Goal: Transaction & Acquisition: Purchase product/service

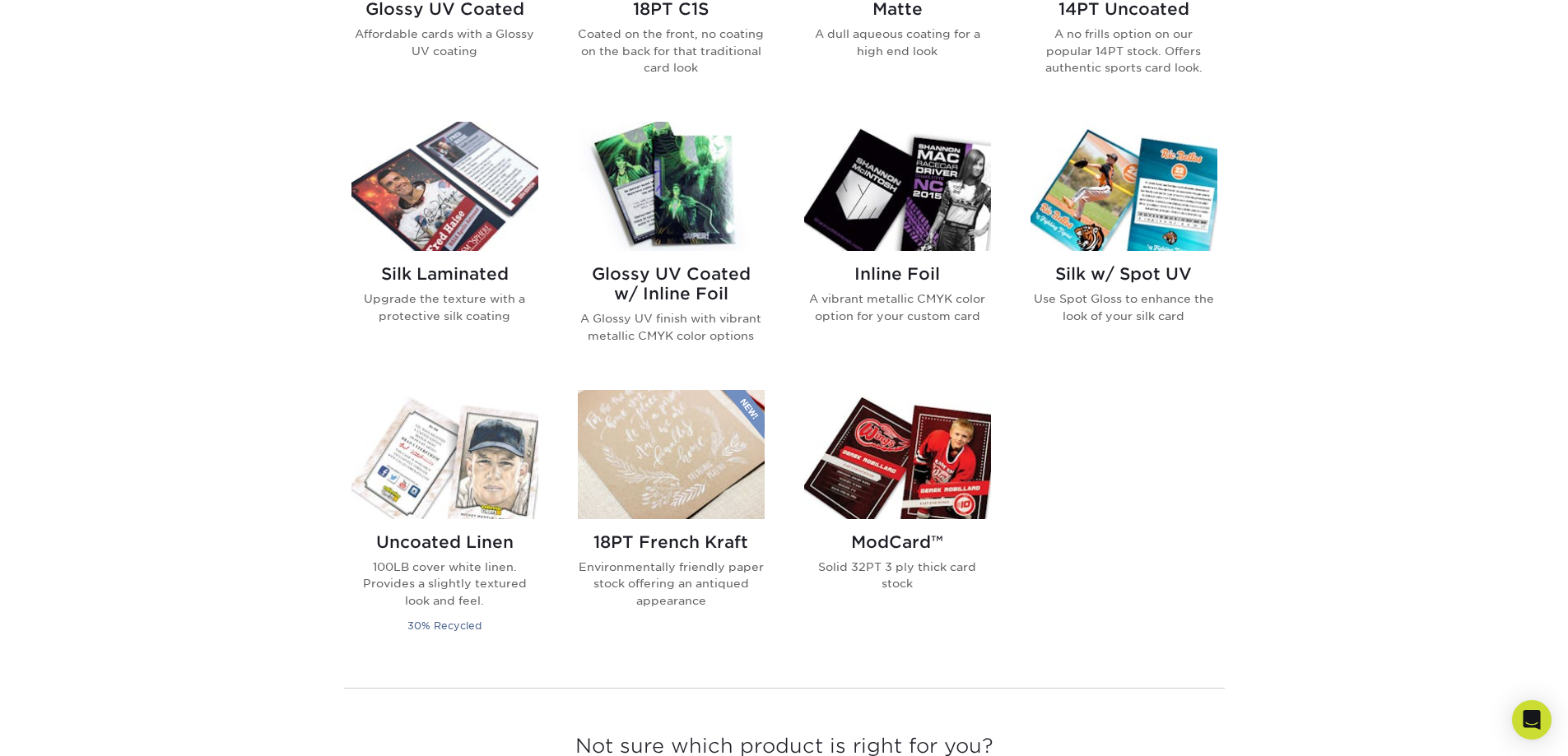
scroll to position [987, 0]
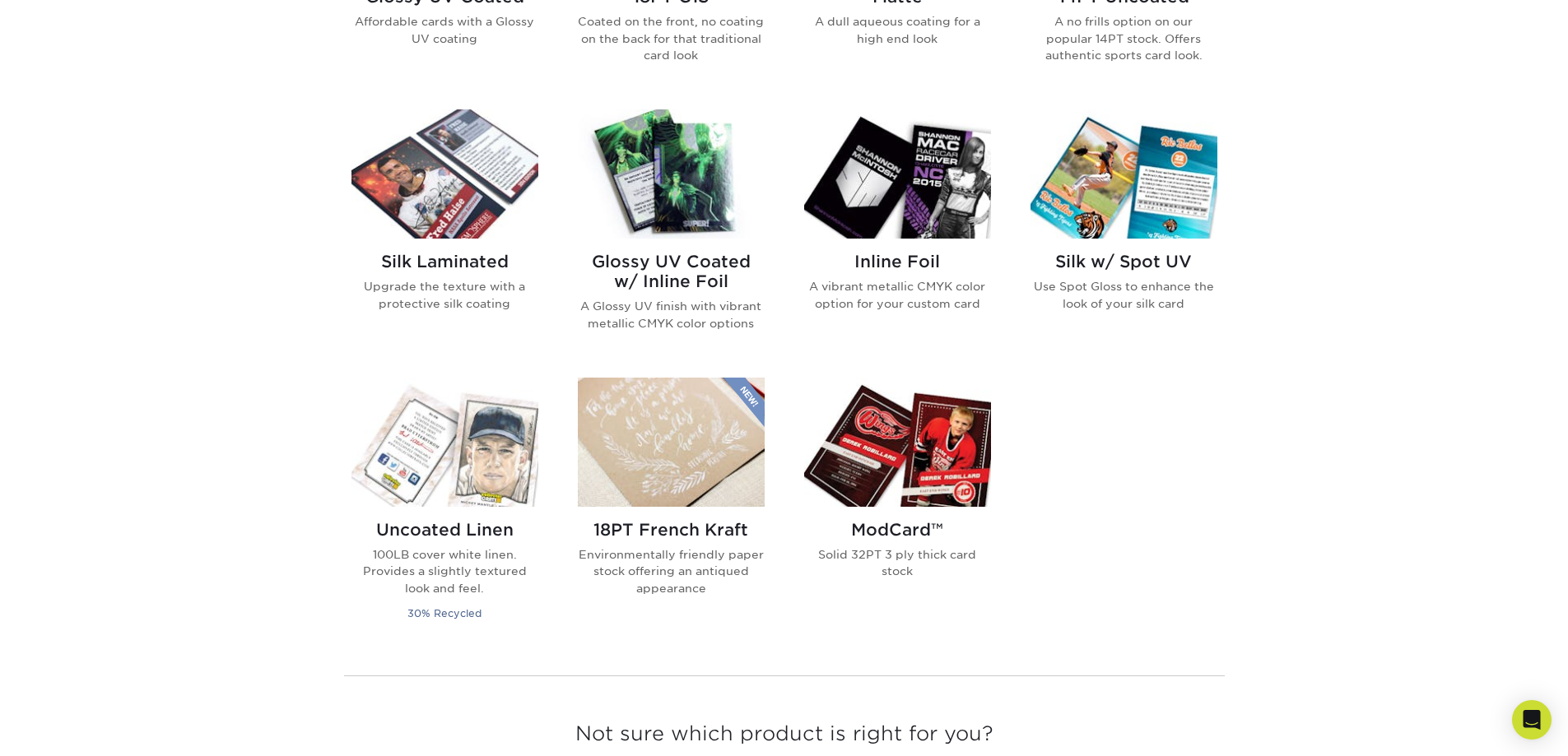
click at [691, 183] on img at bounding box center [671, 174] width 187 height 129
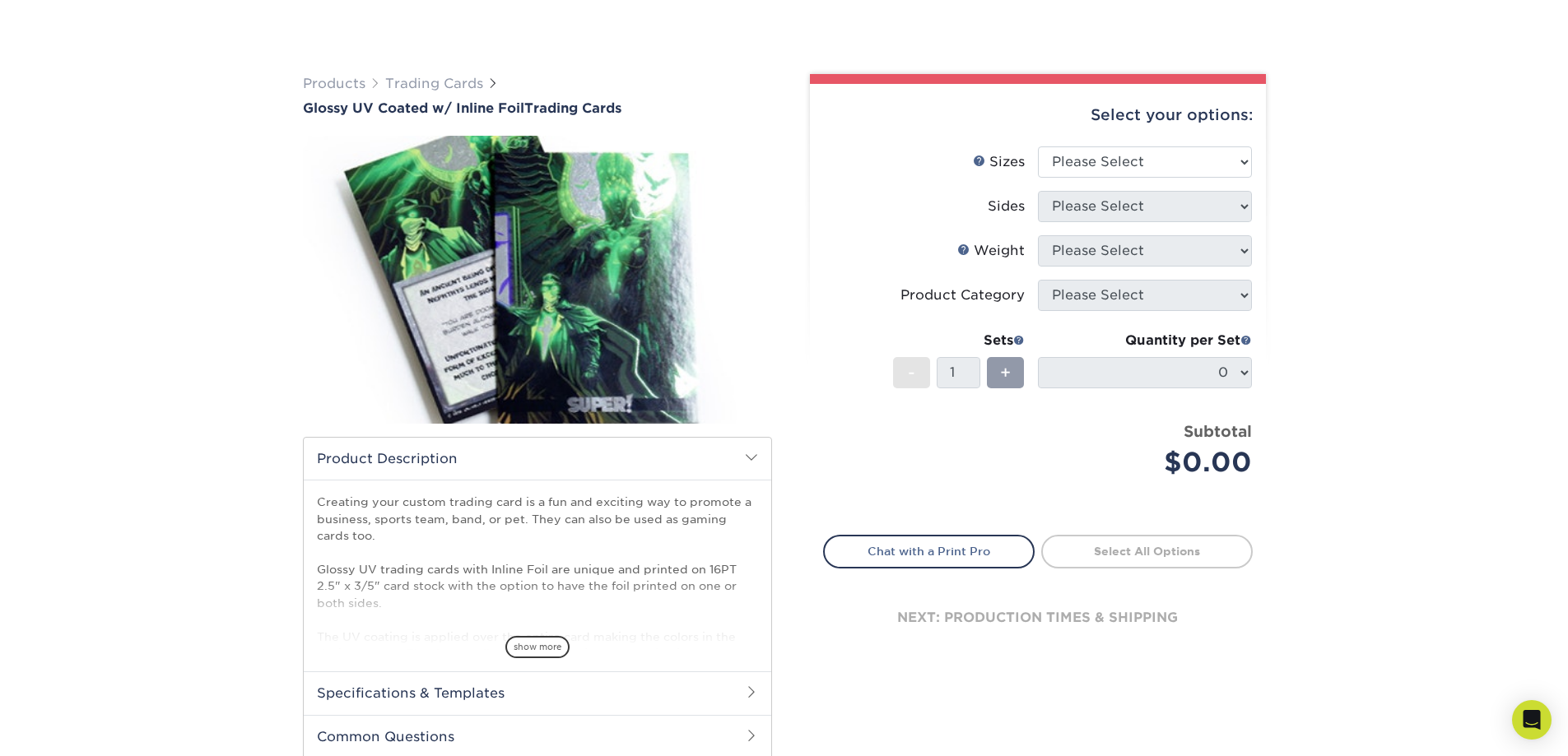
scroll to position [110, 0]
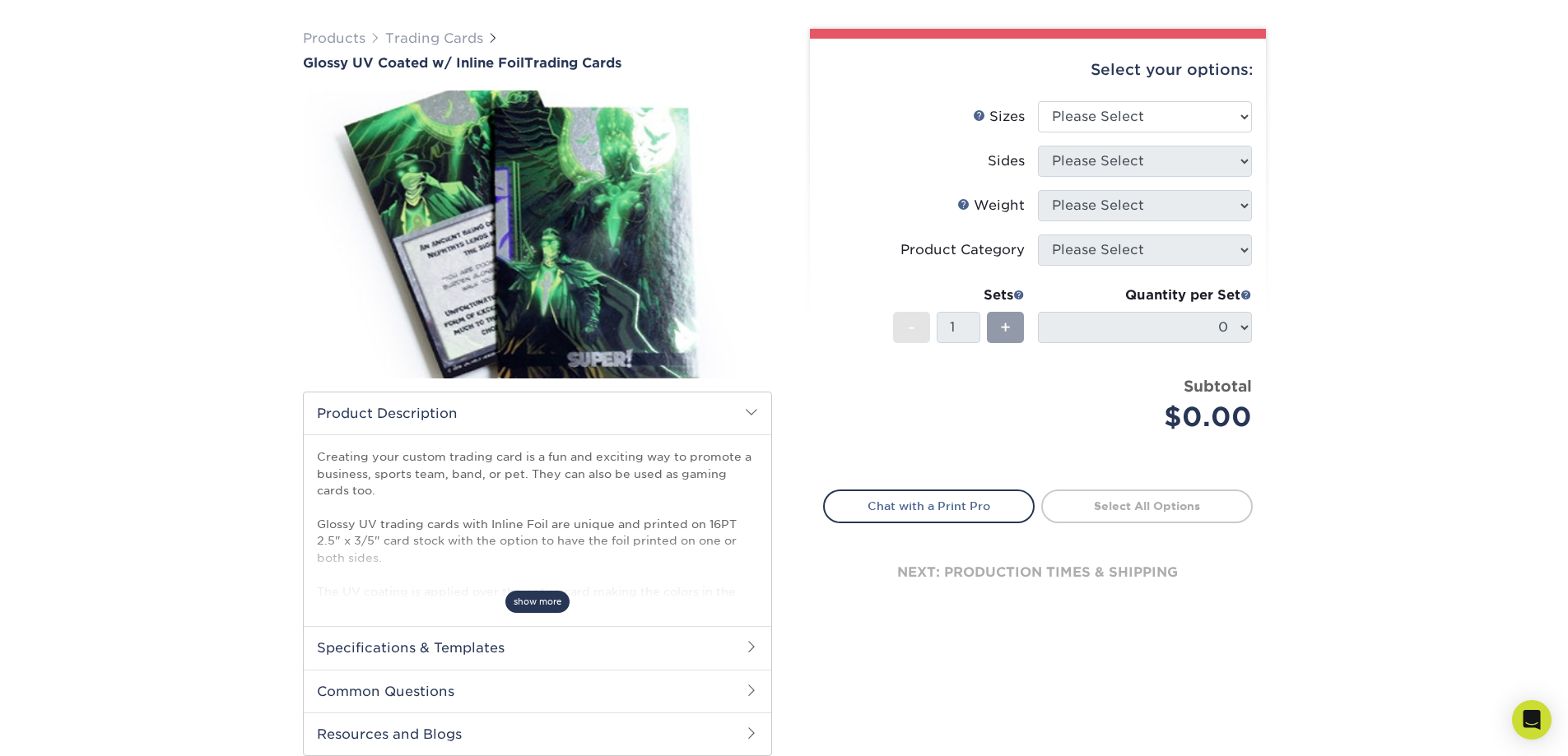
click at [544, 600] on span "show more" at bounding box center [538, 601] width 64 height 22
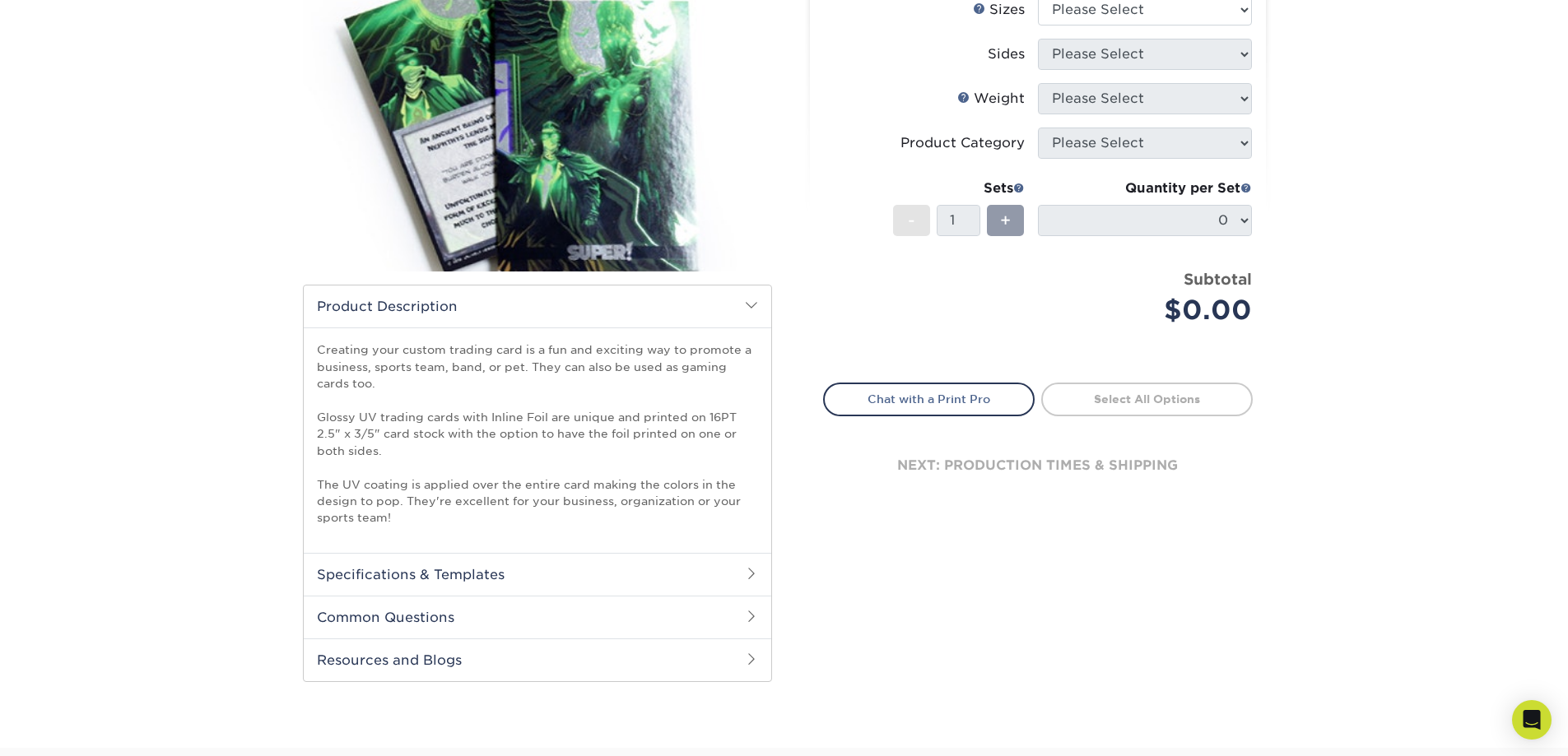
scroll to position [55, 0]
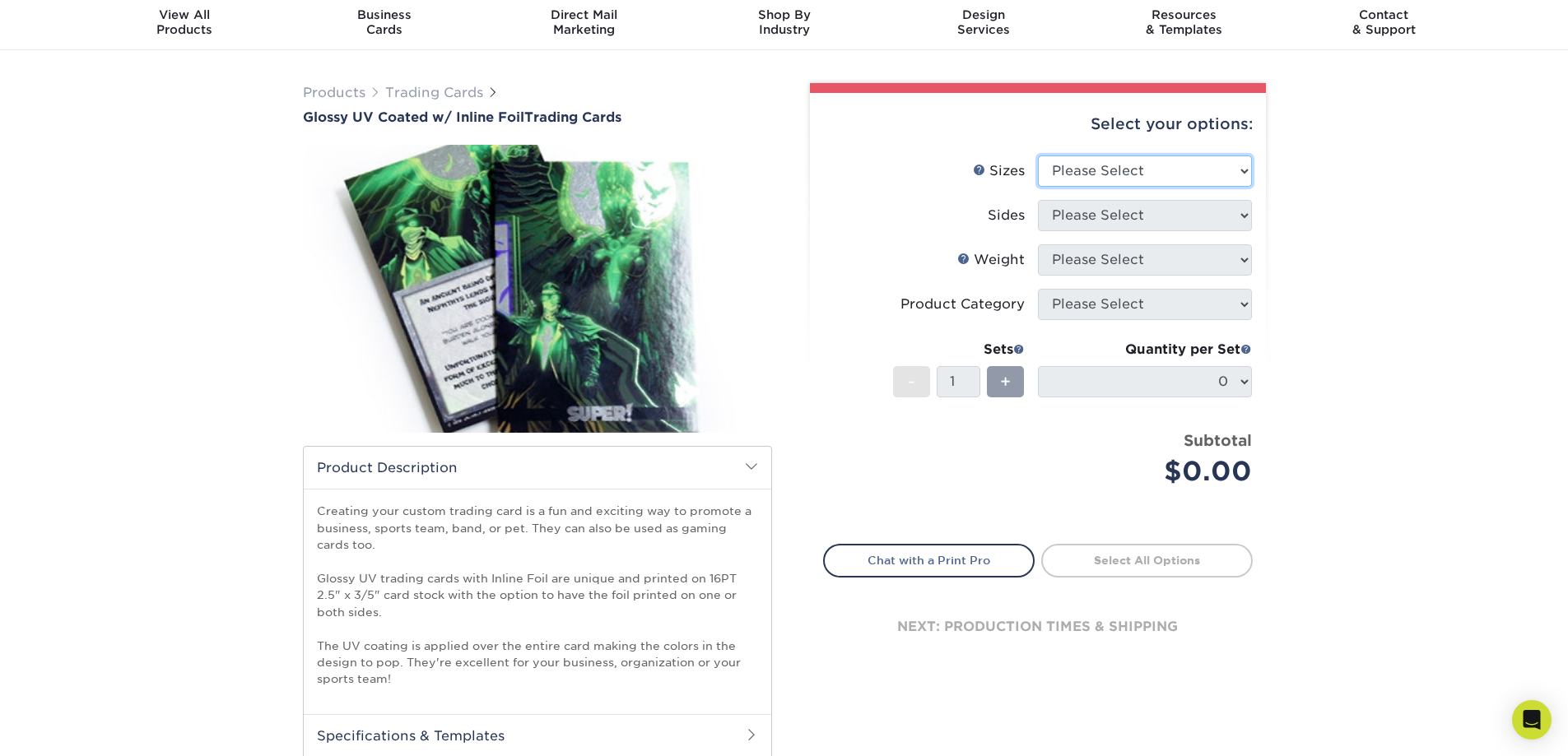
click at [1225, 171] on select "Please Select 2.5" x 3.5"" at bounding box center [1145, 171] width 214 height 31
select select "2.50x3.50"
click at [1038, 156] on select "Please Select 2.5" x 3.5"" at bounding box center [1145, 171] width 214 height 31
click at [1208, 220] on select "Please Select Print Both Sides - Foil Back Only Print Both Sides - Foil Both Si…" at bounding box center [1145, 215] width 214 height 31
select select "e9e9dfb3-fba1-4d60-972c-fd9ca5904d33"
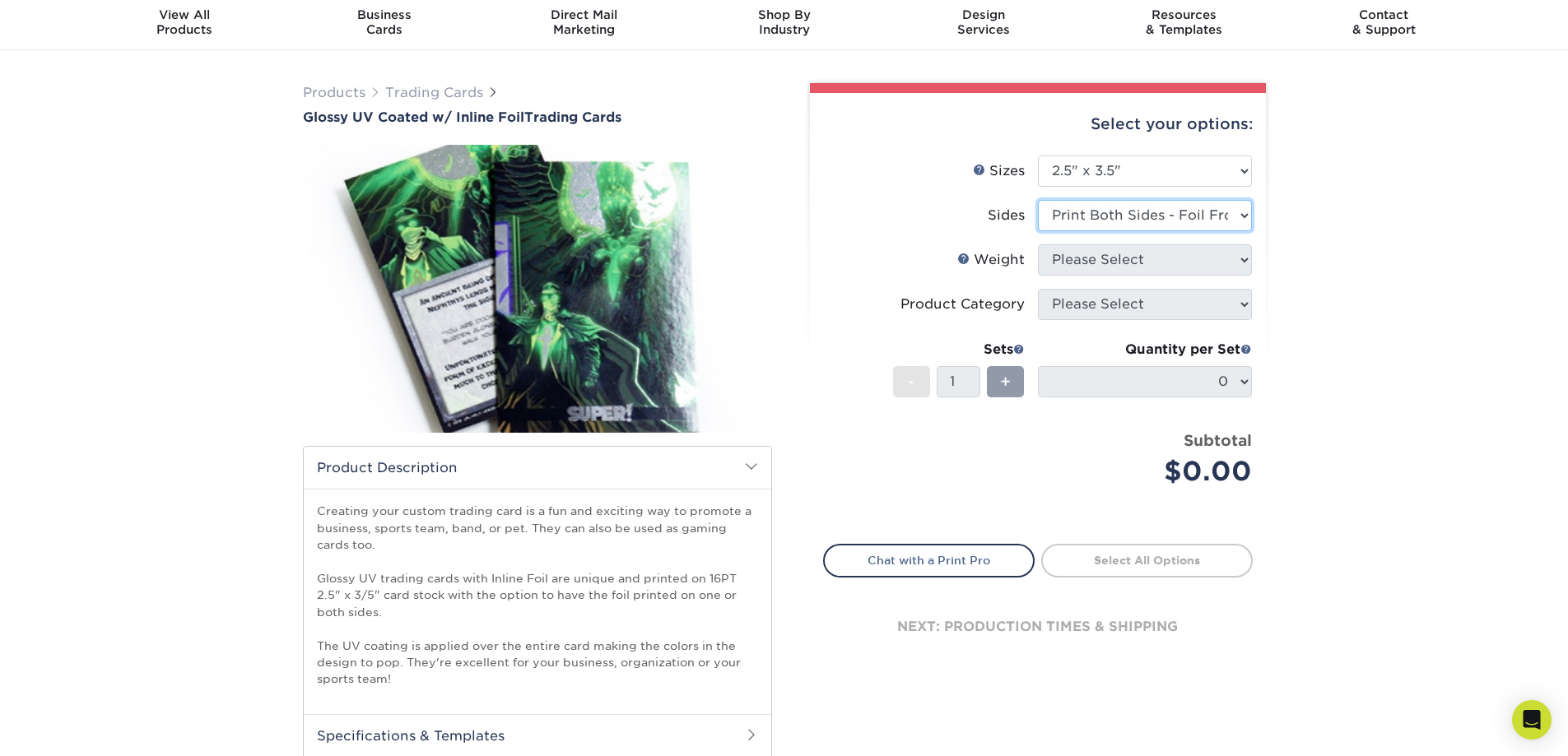
click at [1038, 200] on select "Please Select Print Both Sides - Foil Back Only Print Both Sides - Foil Both Si…" at bounding box center [1145, 215] width 214 height 31
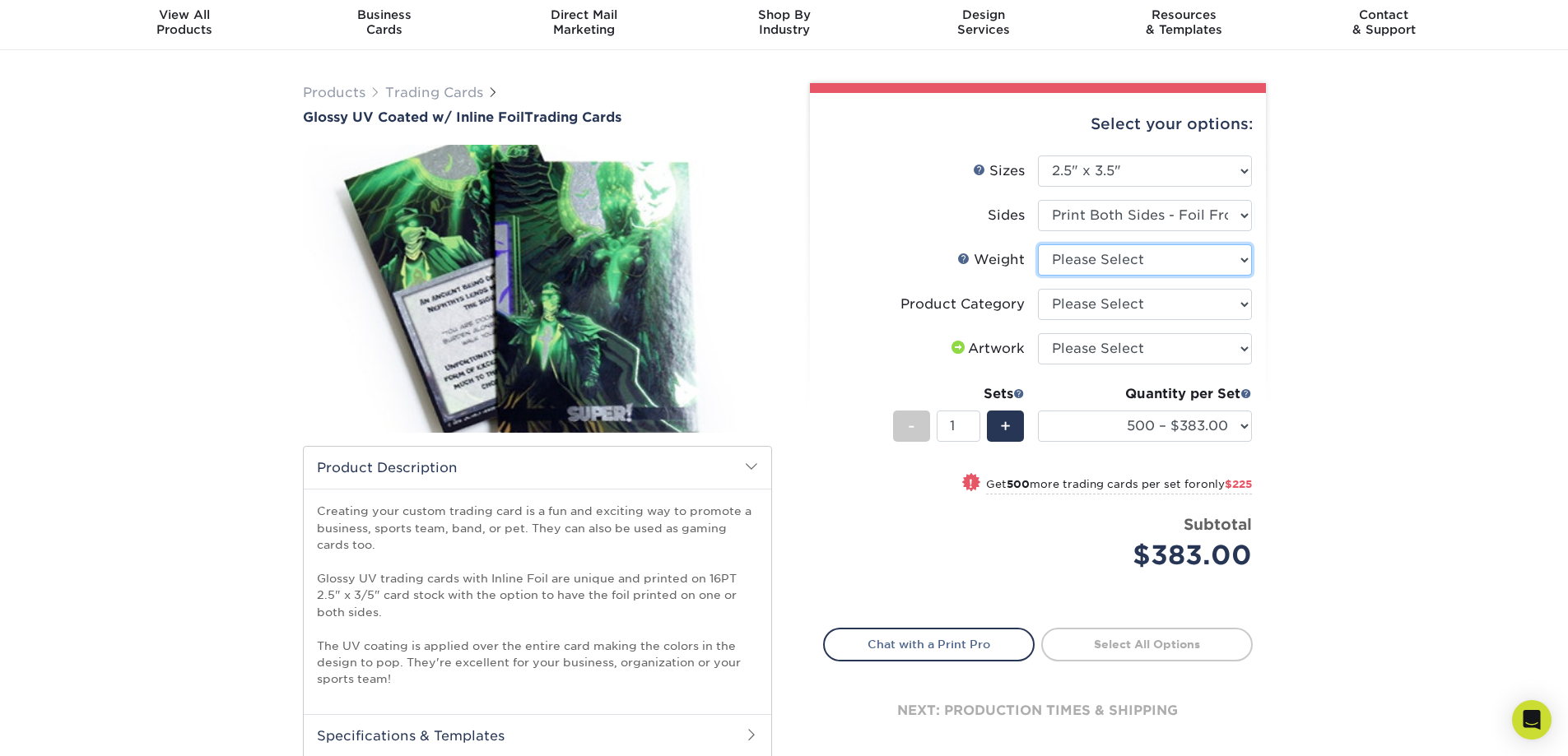
click at [1245, 264] on select "Please Select 16PT" at bounding box center [1145, 260] width 214 height 31
select select "16PT"
click at [1038, 244] on select "Please Select 16PT" at bounding box center [1145, 260] width 214 height 31
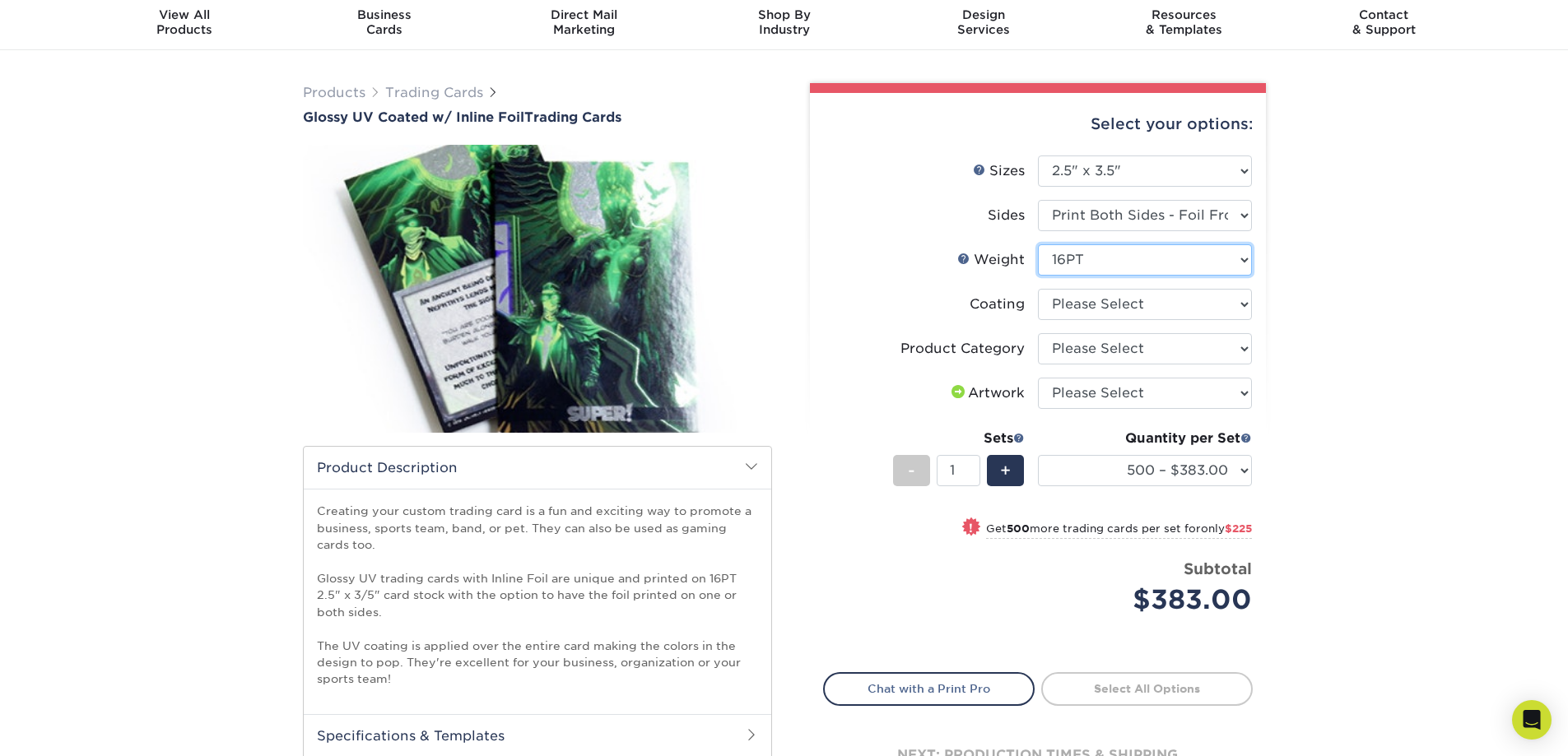
click at [1225, 268] on select "Please Select 16PT" at bounding box center [1145, 260] width 214 height 31
click at [1327, 311] on div "Products Trading Cards Glossy UV Coated w/ Inline Foil Trading Cards /" at bounding box center [784, 479] width 1568 height 859
click at [1210, 309] on select at bounding box center [1145, 305] width 214 height 31
select select "ae367451-b2b8-45df-a344-0f05b6a12993"
click at [1038, 289] on select at bounding box center [1145, 305] width 214 height 31
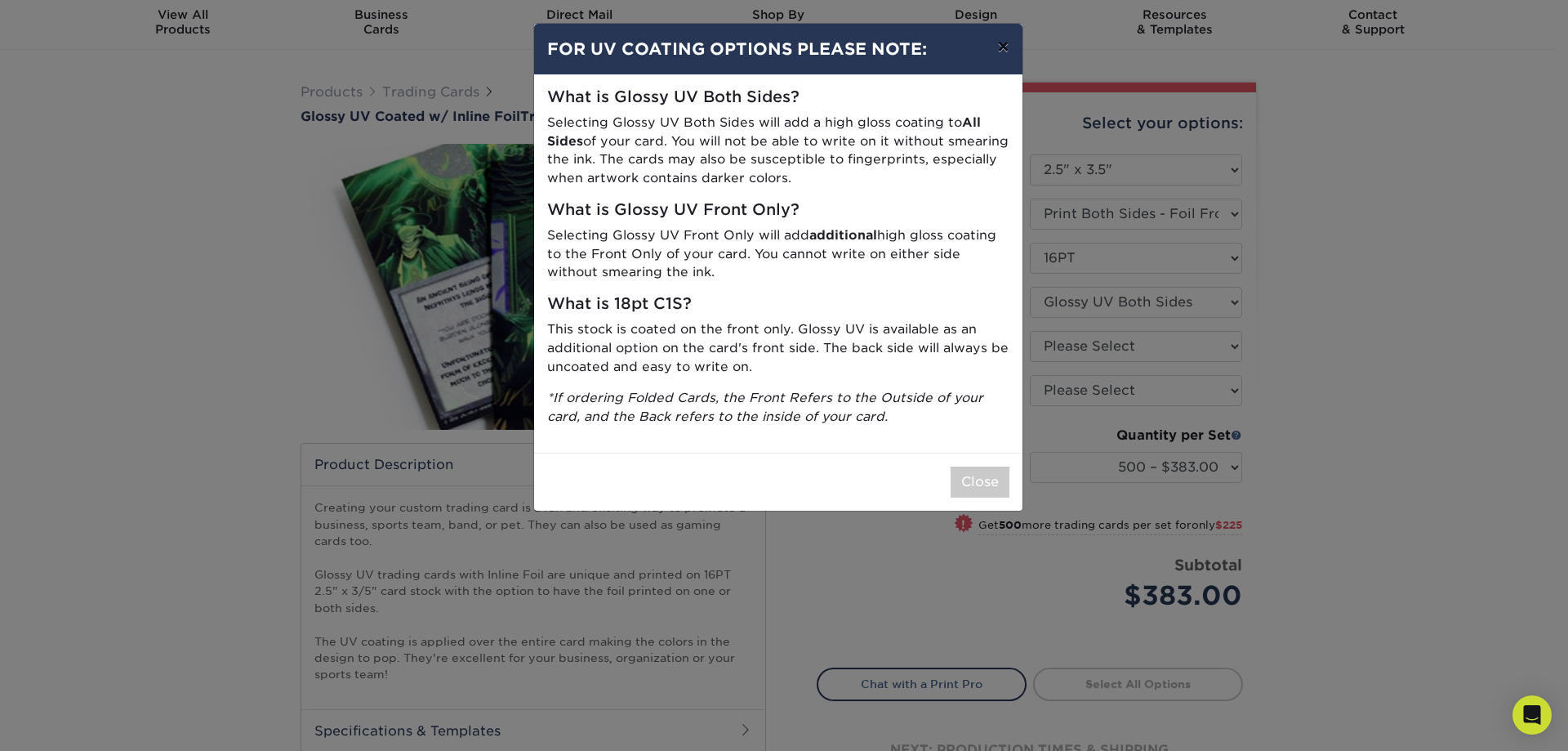
click at [999, 43] on button "×" at bounding box center [1002, 47] width 37 height 46
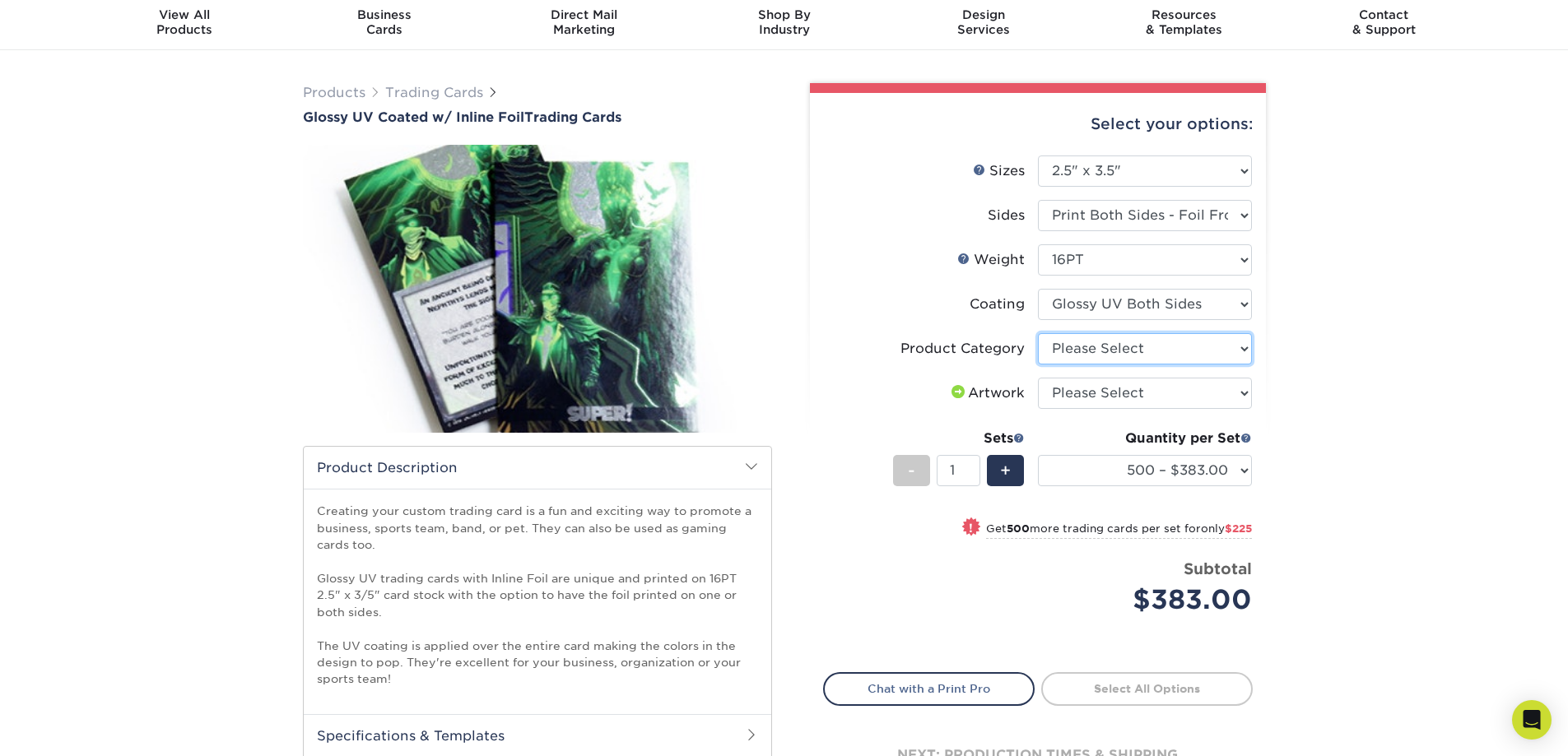
click at [1225, 356] on select "Please Select Trading Cards" at bounding box center [1145, 349] width 214 height 31
select select "c2f9bce9-36c2-409d-b101-c29d9d031e18"
click at [1038, 333] on select "Please Select Trading Cards" at bounding box center [1145, 349] width 214 height 31
click at [1199, 397] on select "Please Select I will upload files I need a design - $100" at bounding box center [1145, 393] width 214 height 31
select select "upload"
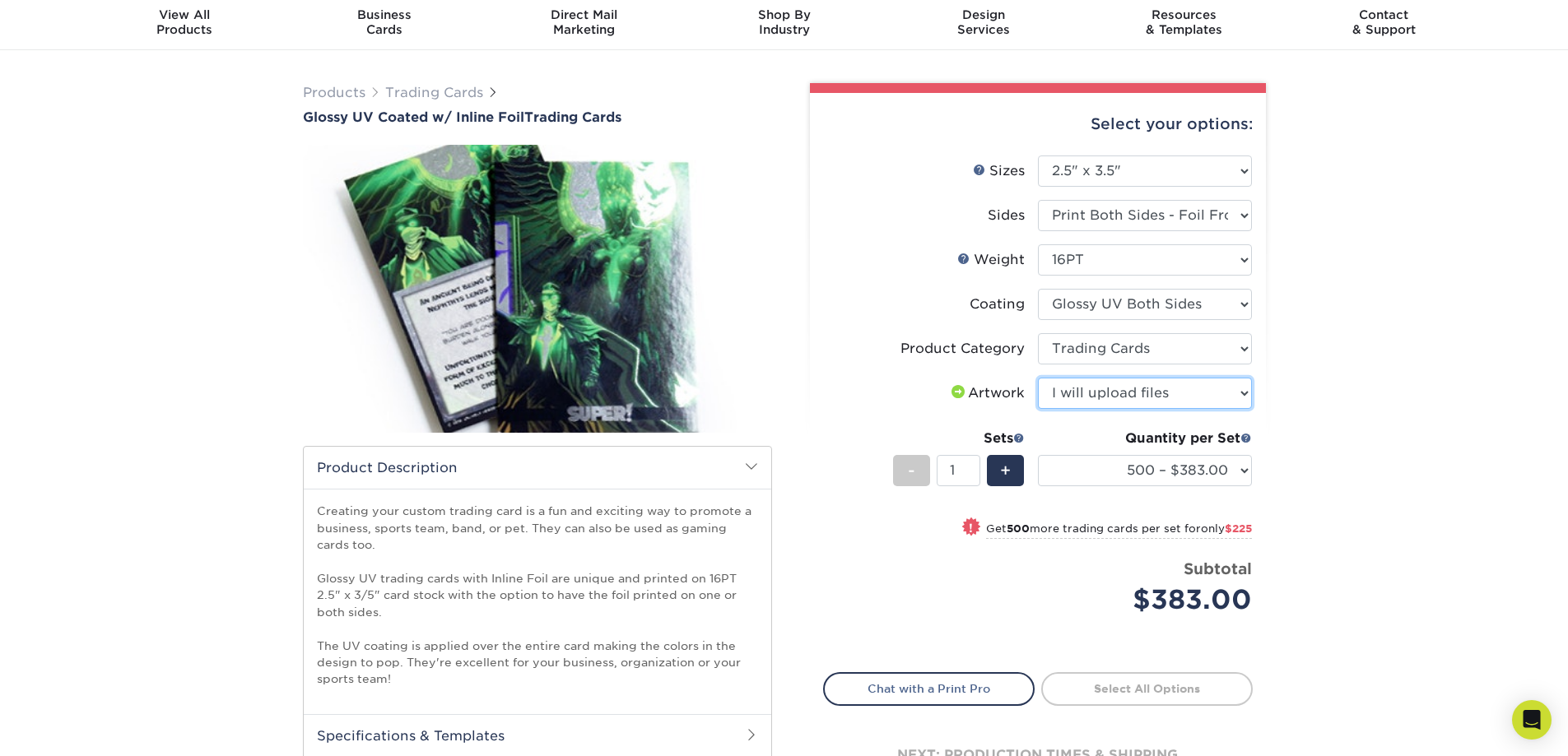
click at [1038, 378] on select "Please Select I will upload files I need a design - $100" at bounding box center [1145, 393] width 214 height 31
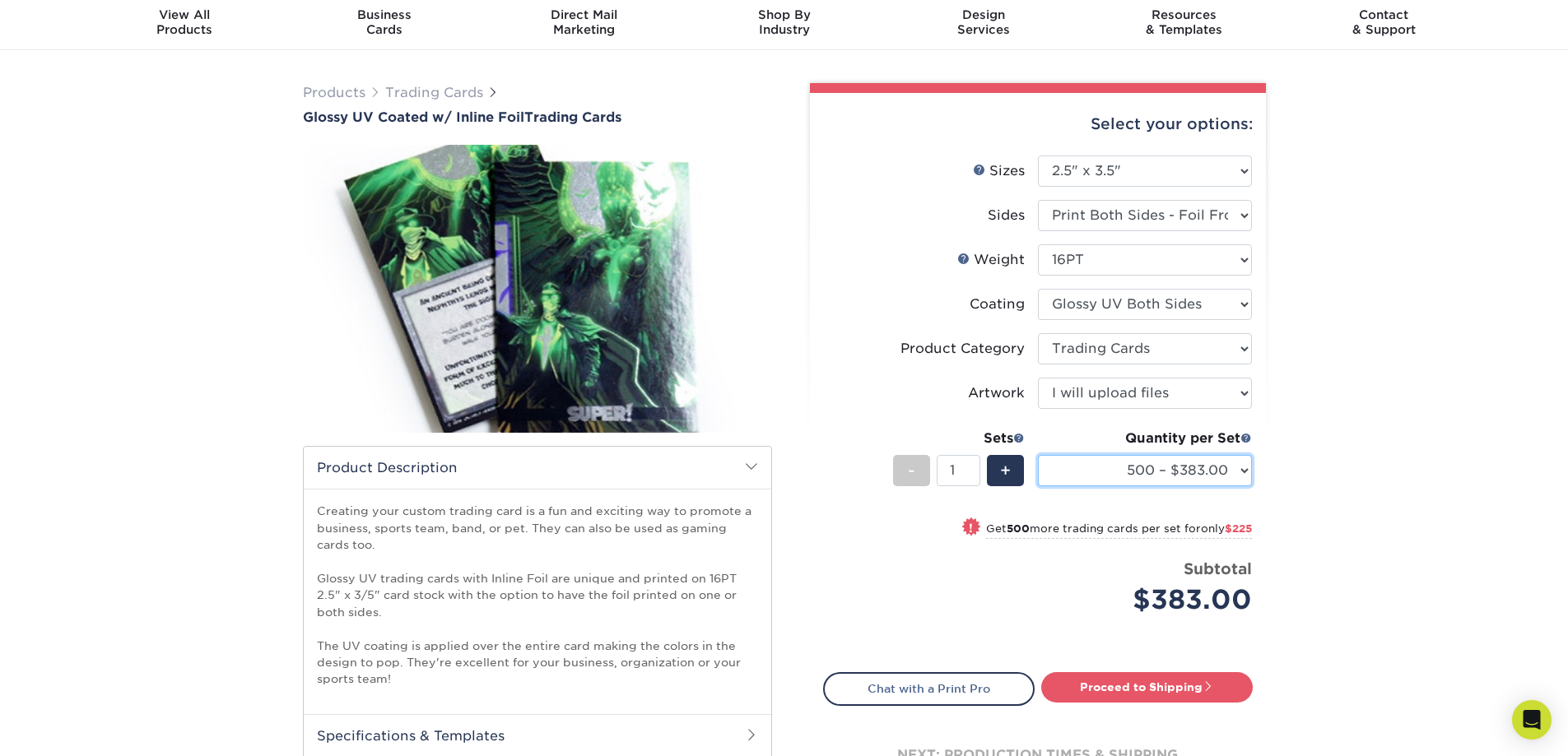
click at [1240, 469] on select "500 – $383.00 1000 – $608.00 2500 – $883.00 5000 – $1252.00" at bounding box center [1145, 471] width 214 height 31
click at [1349, 417] on div "Products Trading Cards Glossy UV Coated w/ Inline Foil Trading Cards /" at bounding box center [784, 479] width 1568 height 859
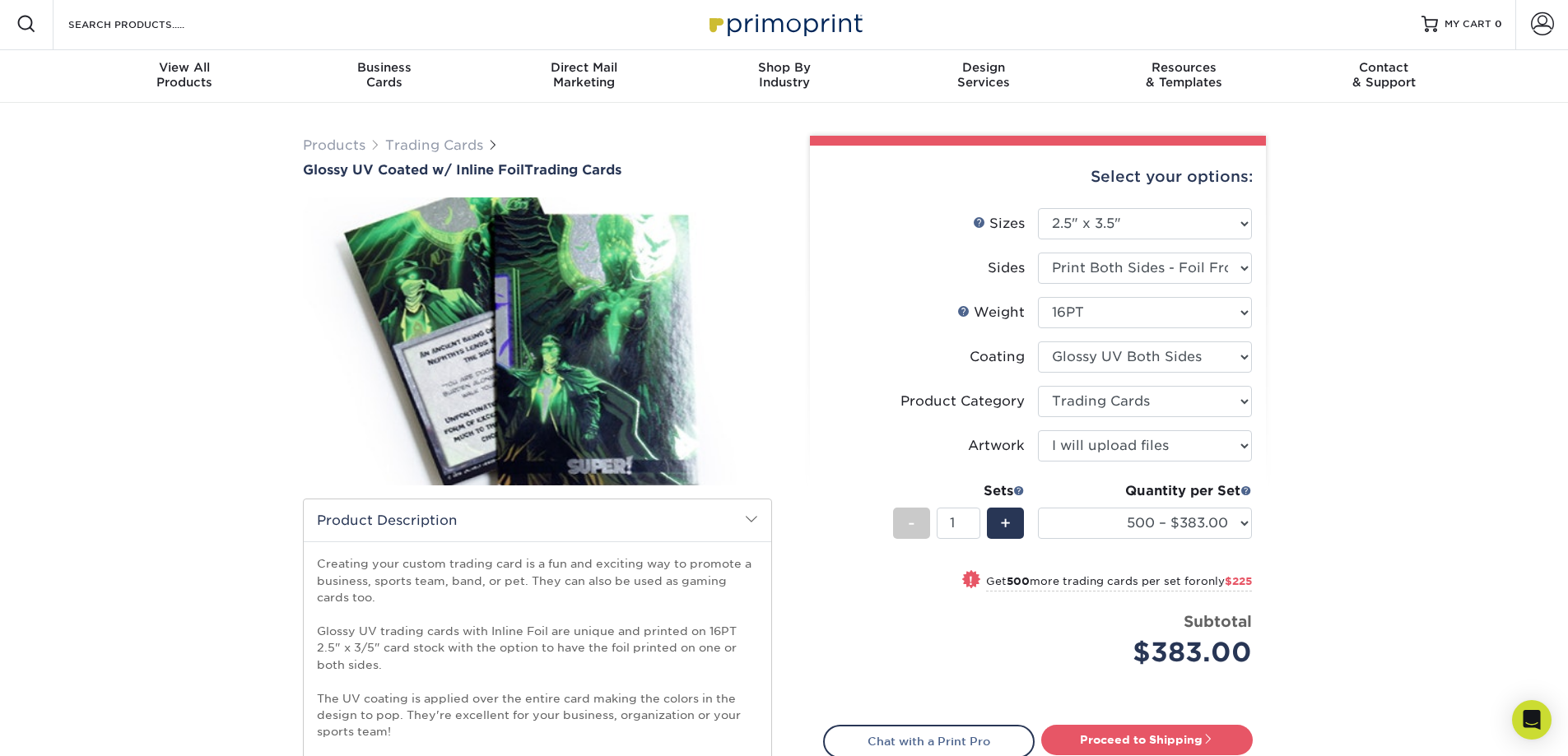
scroll to position [0, 0]
